Goal: Task Accomplishment & Management: Complete application form

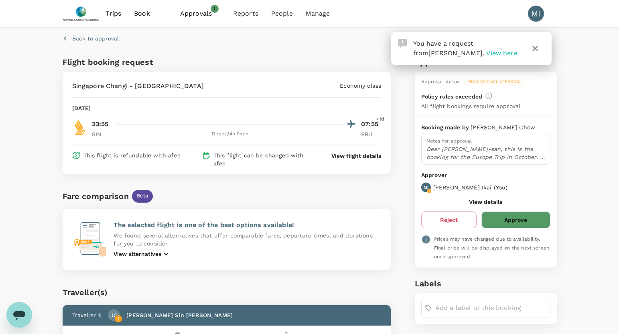
click at [342, 157] on p "View flight details" at bounding box center [356, 156] width 50 height 8
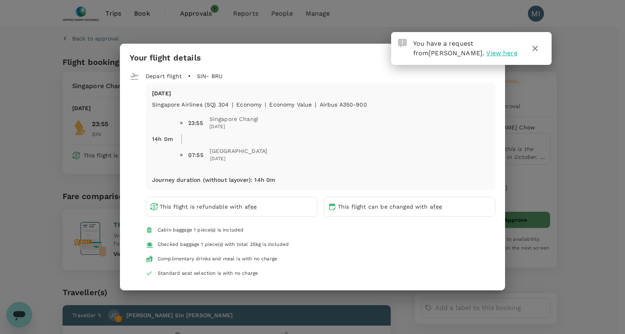
click at [539, 48] on icon "button" at bounding box center [535, 49] width 10 height 10
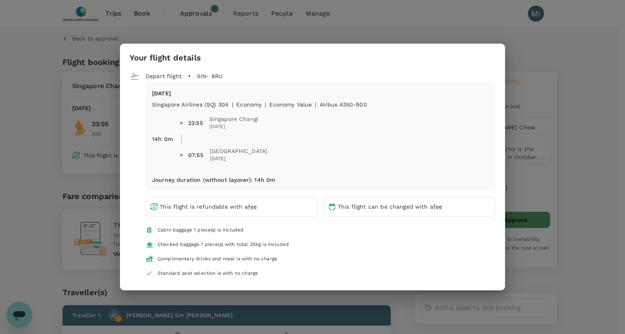
click at [573, 126] on div "Your flight details Depart flight SIN - BRU [DATE] Singapore Airlines (SQ) 304 …" at bounding box center [312, 167] width 625 height 334
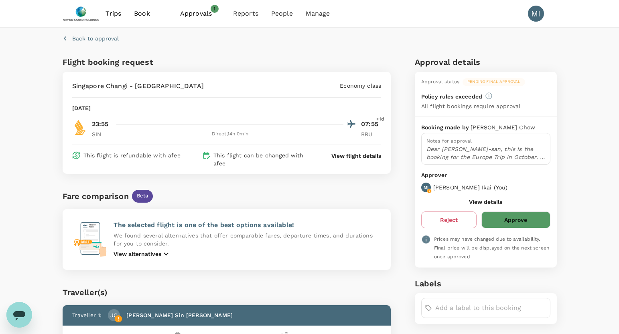
scroll to position [134, 0]
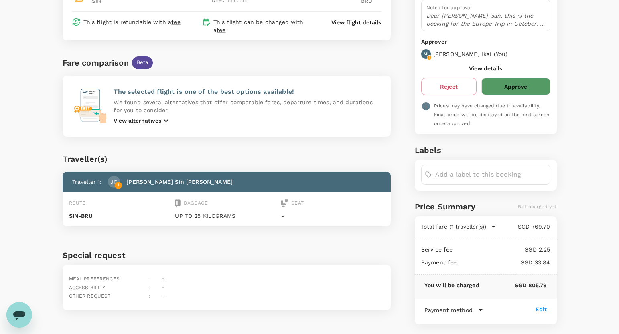
click at [527, 85] on button "Approve" at bounding box center [515, 86] width 69 height 17
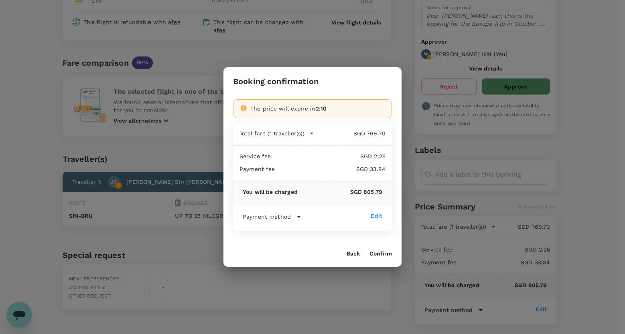
click at [374, 253] on button "Confirm" at bounding box center [380, 254] width 22 height 6
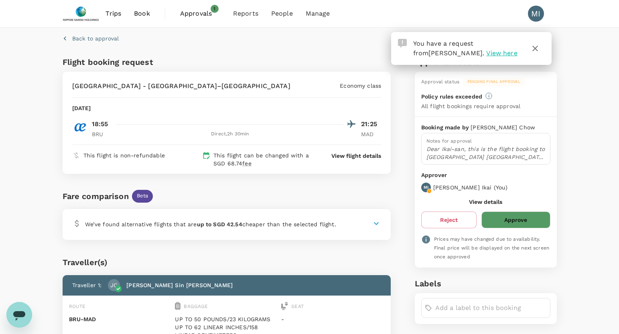
click at [353, 157] on p "View flight details" at bounding box center [356, 156] width 50 height 8
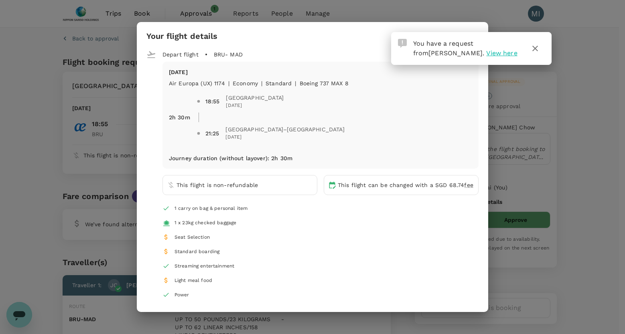
click at [534, 49] on icon "button" at bounding box center [535, 49] width 10 height 10
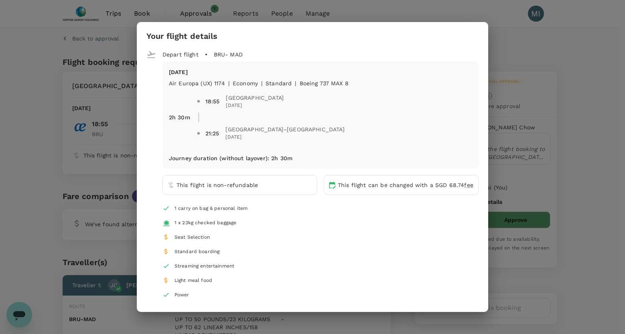
click at [585, 95] on div "Your flight details Depart flight BRU - MAD [DATE] Air Europa (UX) 1174 | econo…" at bounding box center [312, 167] width 625 height 334
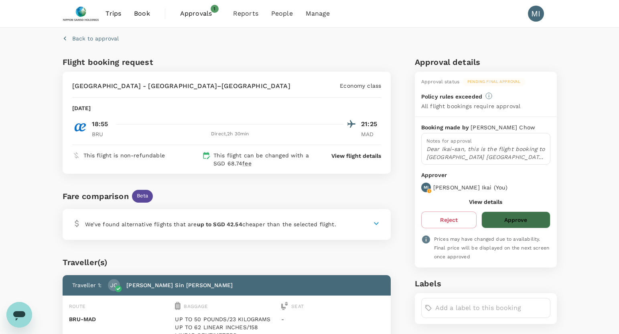
click at [523, 222] on button "Approve" at bounding box center [515, 220] width 69 height 17
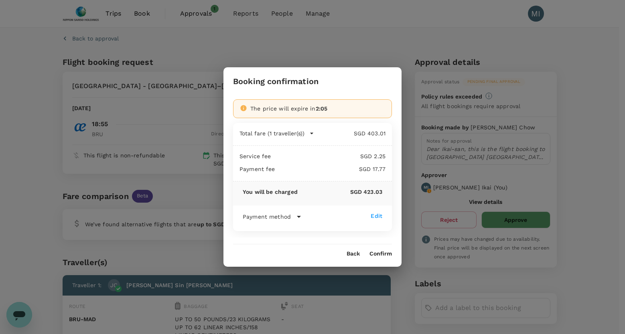
click at [376, 254] on button "Confirm" at bounding box center [380, 254] width 22 height 6
